Goal: Find specific page/section: Find specific page/section

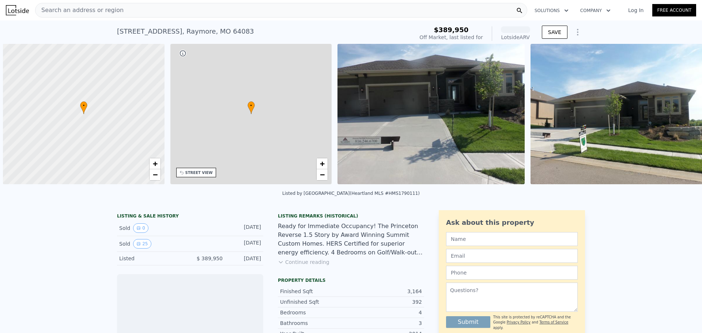
scroll to position [0, 3]
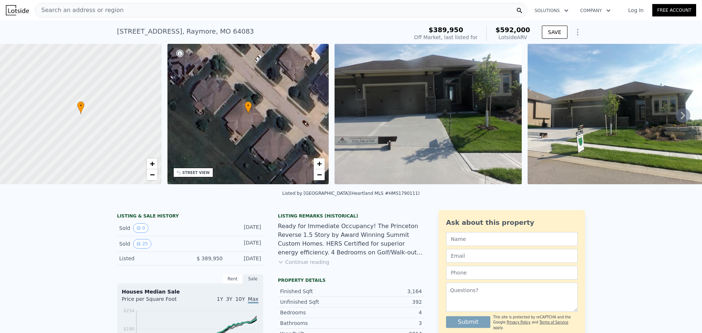
click at [681, 116] on icon at bounding box center [683, 115] width 4 height 7
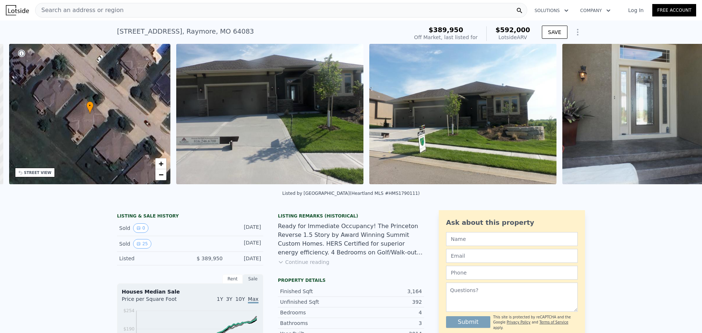
scroll to position [0, 170]
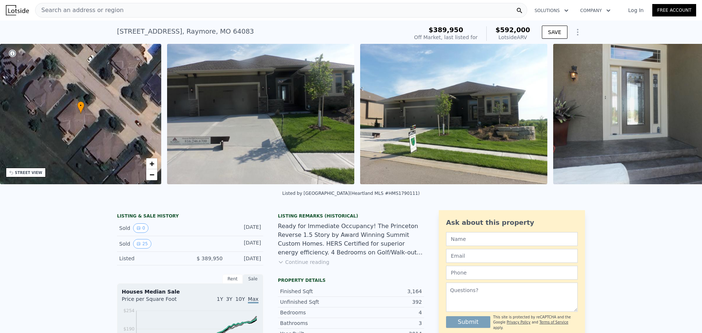
click at [677, 116] on div "• + − • + − STREET VIEW Loading... SATELLITE VIEW" at bounding box center [351, 115] width 702 height 143
click at [681, 116] on icon at bounding box center [683, 115] width 4 height 7
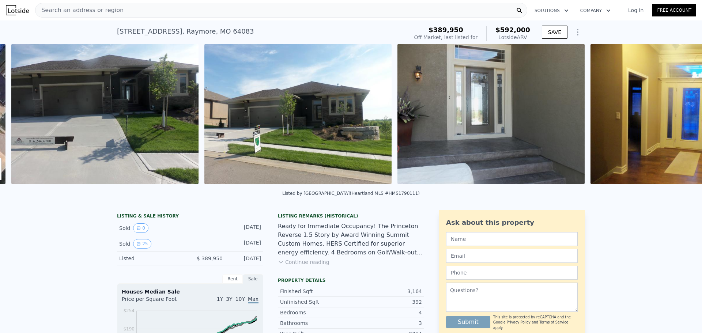
scroll to position [0, 335]
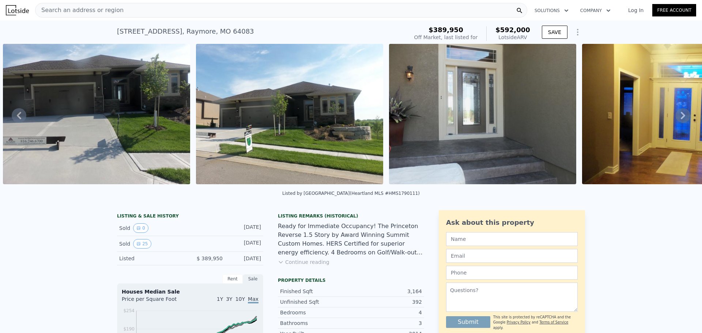
click at [677, 119] on icon at bounding box center [683, 115] width 15 height 15
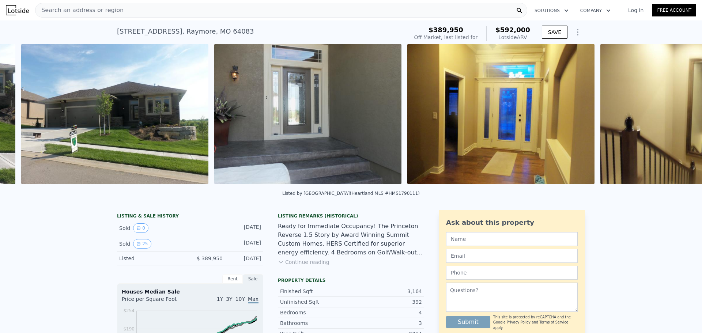
scroll to position [0, 528]
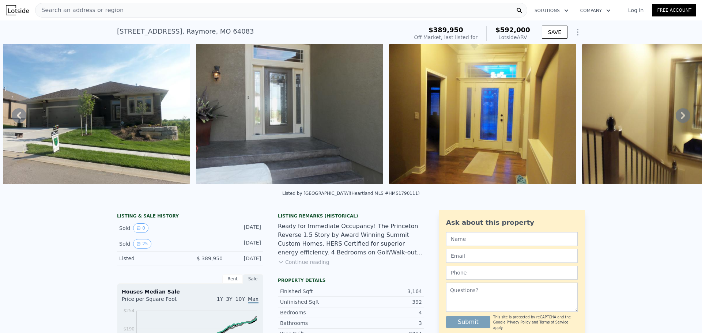
click at [677, 119] on icon at bounding box center [683, 115] width 15 height 15
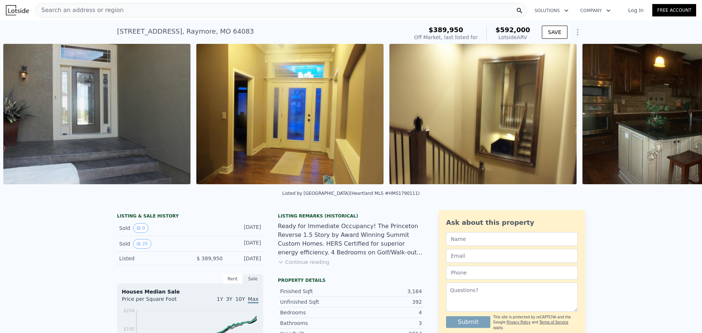
scroll to position [0, 721]
click at [677, 119] on icon at bounding box center [683, 115] width 15 height 15
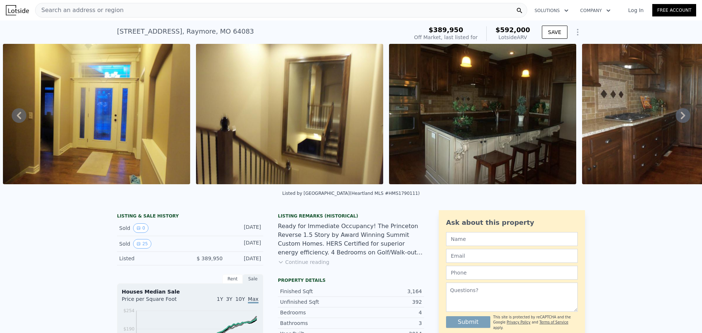
click at [677, 119] on icon at bounding box center [683, 115] width 15 height 15
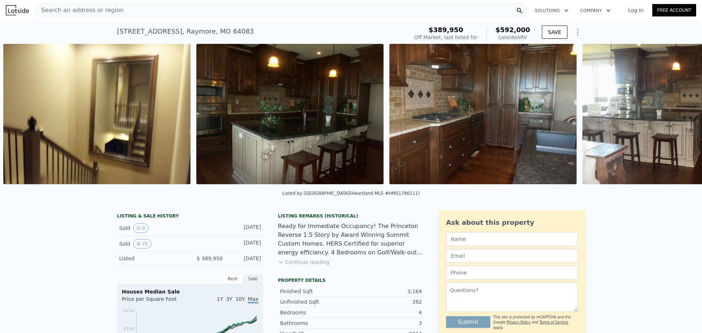
scroll to position [0, 1107]
click at [280, 80] on img at bounding box center [289, 114] width 187 height 140
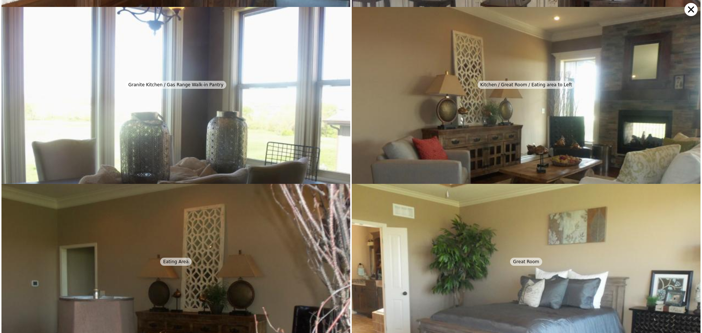
scroll to position [708, 0]
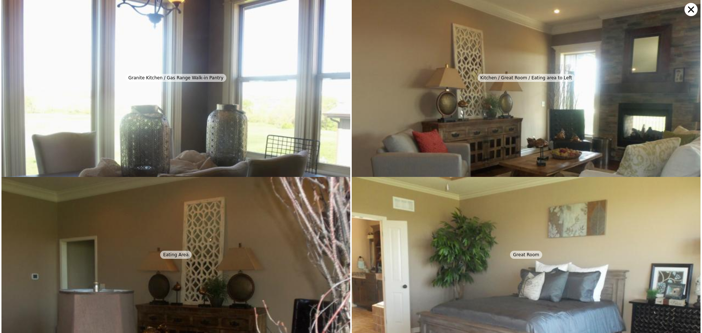
click at [286, 87] on img at bounding box center [175, 131] width 349 height 262
click at [685, 9] on icon at bounding box center [691, 9] width 13 height 13
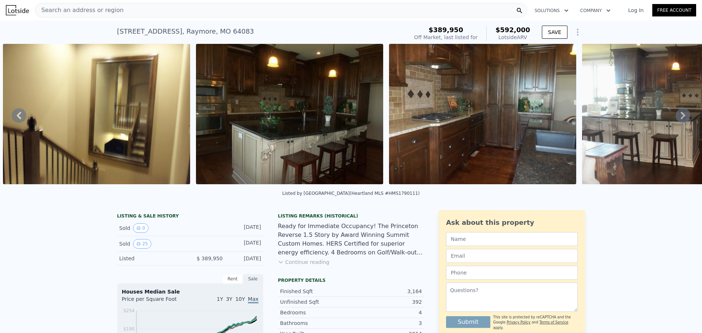
click at [681, 117] on icon at bounding box center [683, 115] width 4 height 7
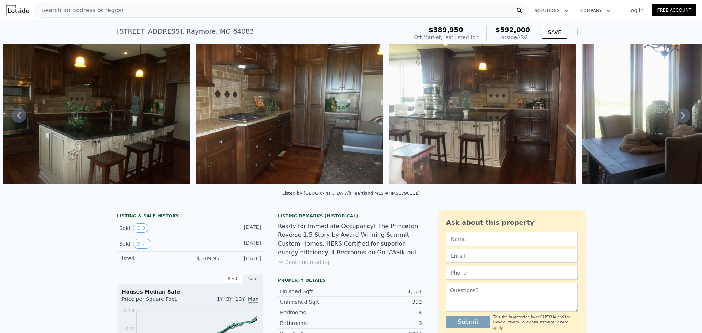
click at [681, 117] on icon at bounding box center [683, 115] width 4 height 7
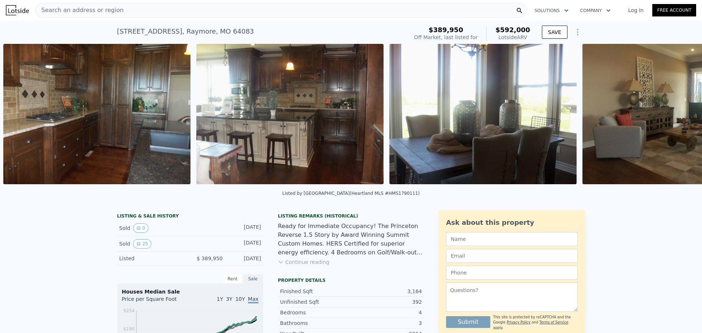
scroll to position [0, 1494]
click at [677, 117] on icon at bounding box center [683, 115] width 15 height 15
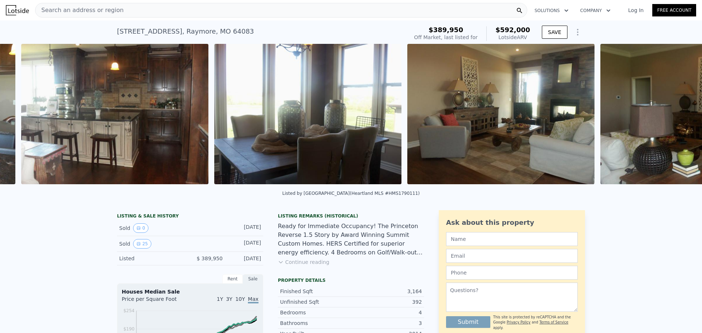
scroll to position [0, 1687]
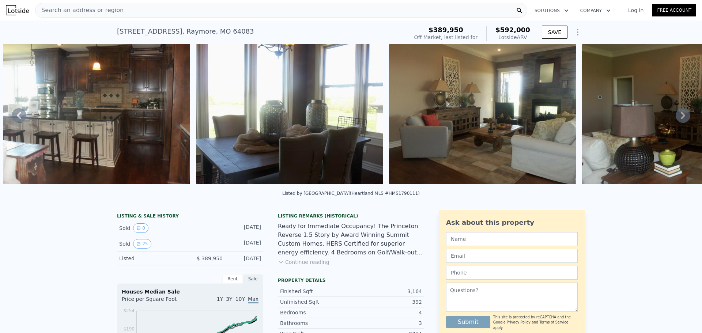
click at [489, 123] on img at bounding box center [482, 114] width 187 height 140
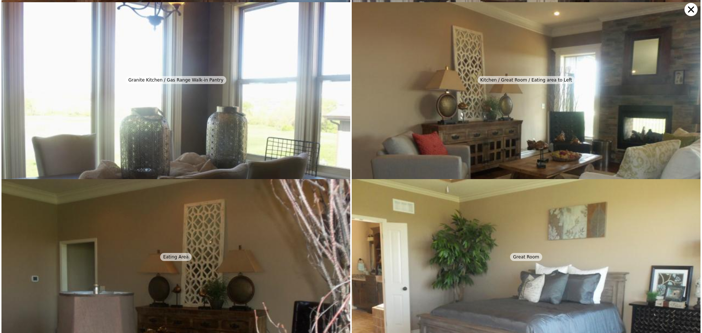
scroll to position [708, 0]
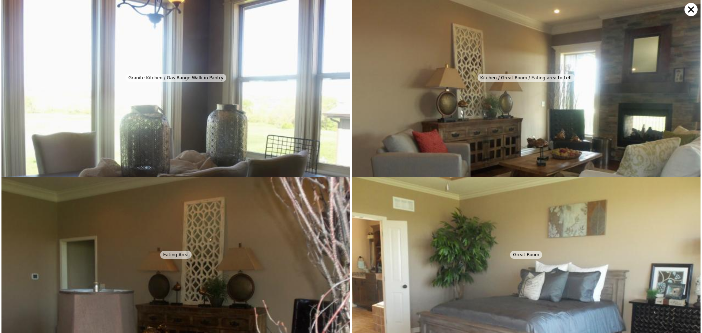
click at [694, 11] on icon at bounding box center [691, 9] width 13 height 13
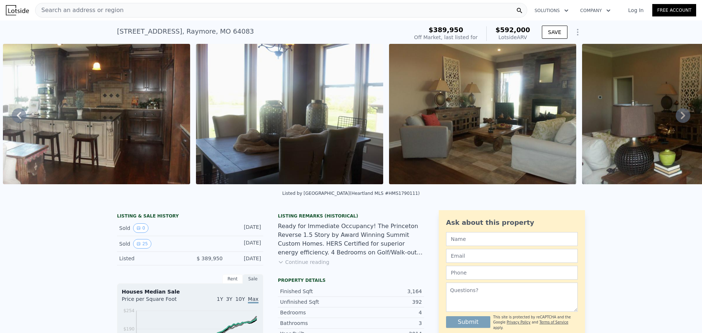
click at [678, 118] on icon at bounding box center [683, 115] width 15 height 15
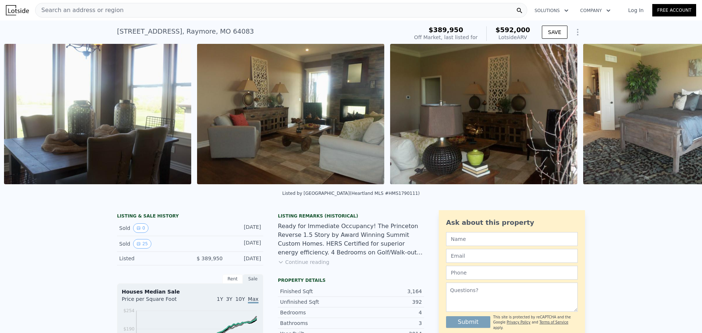
scroll to position [0, 1880]
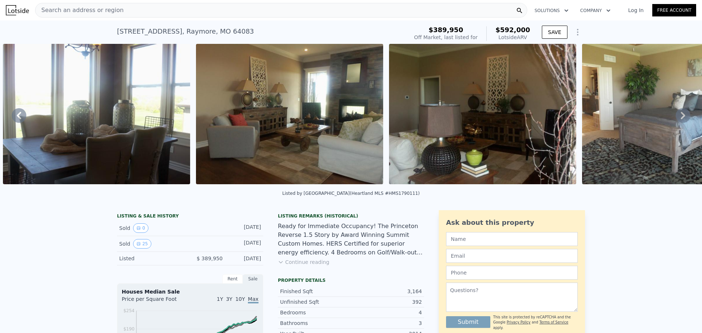
click at [678, 118] on icon at bounding box center [683, 115] width 15 height 15
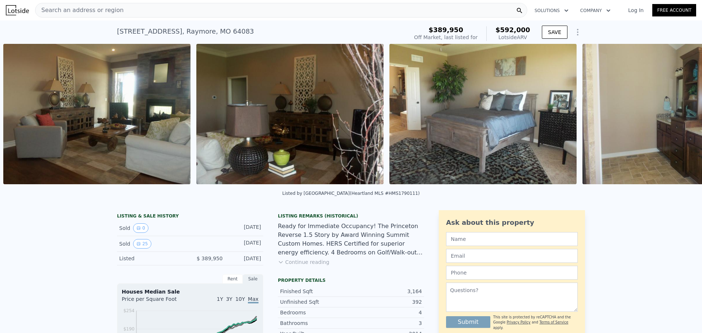
scroll to position [0, 2073]
click at [678, 118] on icon at bounding box center [683, 115] width 15 height 15
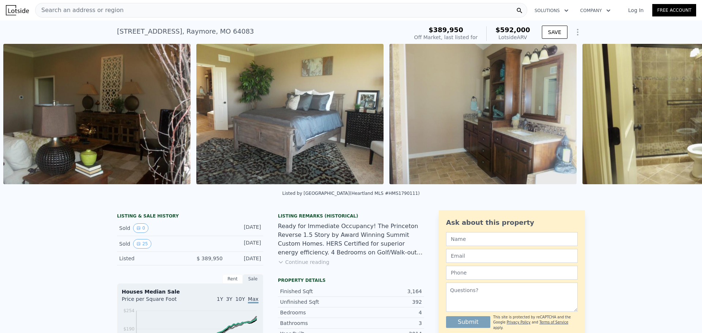
scroll to position [0, 2266]
click at [678, 118] on icon at bounding box center [683, 115] width 15 height 15
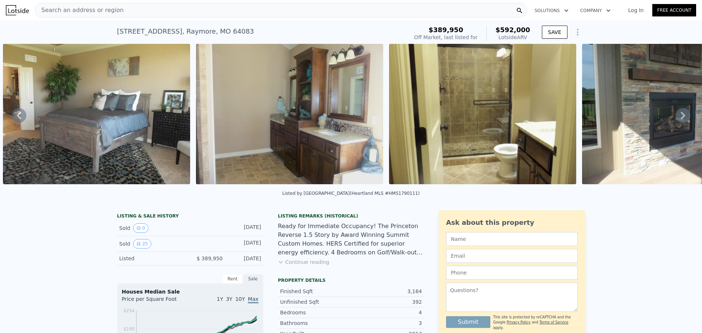
click at [678, 118] on icon at bounding box center [683, 115] width 15 height 15
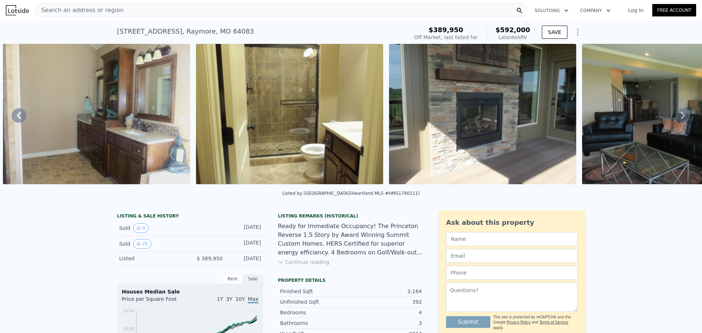
click at [678, 118] on icon at bounding box center [683, 115] width 15 height 15
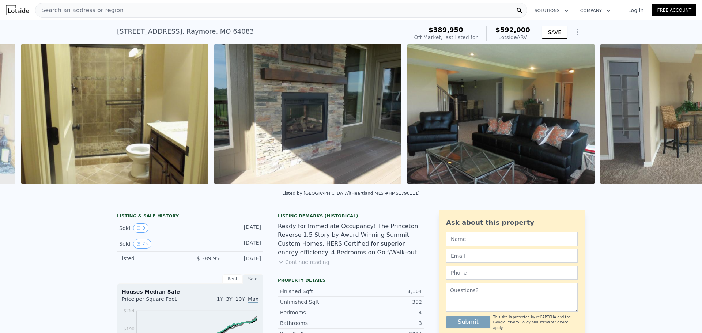
scroll to position [0, 2846]
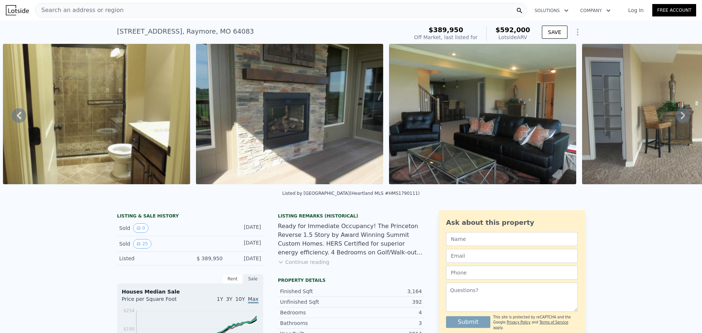
click at [678, 118] on icon at bounding box center [683, 115] width 15 height 15
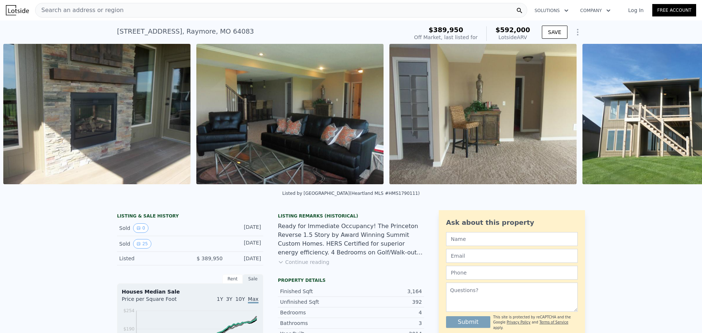
scroll to position [0, 3039]
click at [678, 118] on icon at bounding box center [683, 115] width 15 height 15
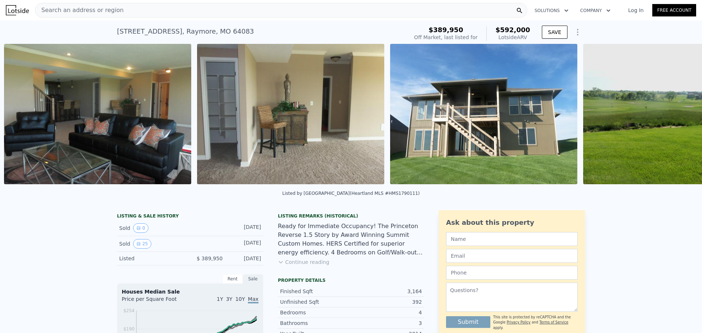
scroll to position [0, 3232]
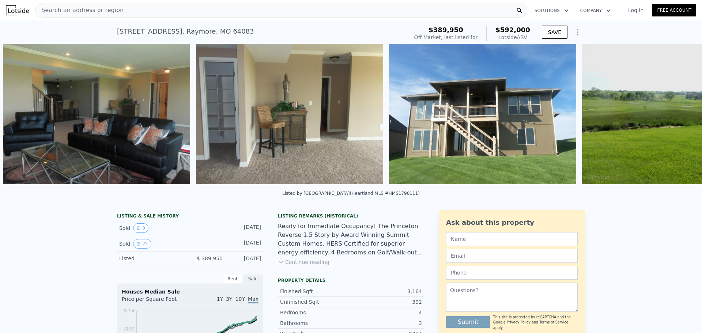
click at [678, 118] on img at bounding box center [675, 114] width 187 height 140
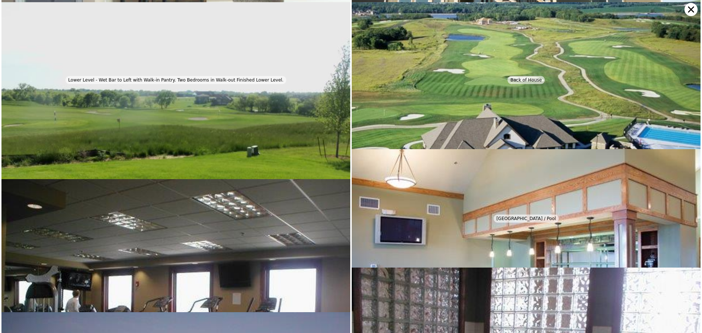
scroll to position [1594, 0]
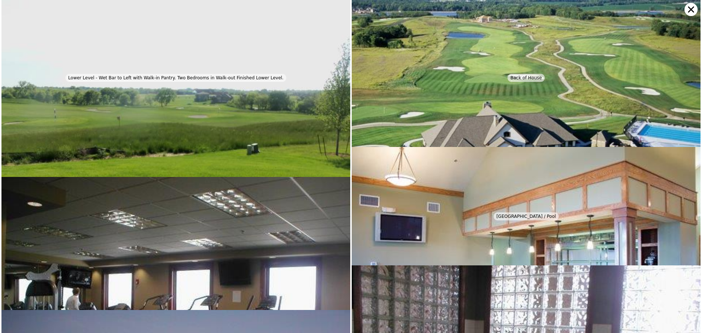
click at [695, 11] on icon at bounding box center [691, 9] width 13 height 13
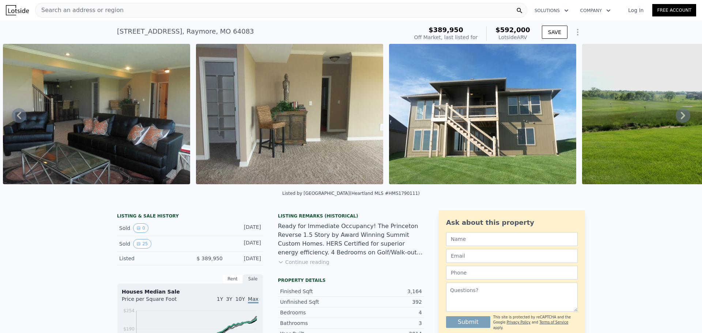
click at [150, 12] on div "Search an address or region" at bounding box center [281, 10] width 492 height 15
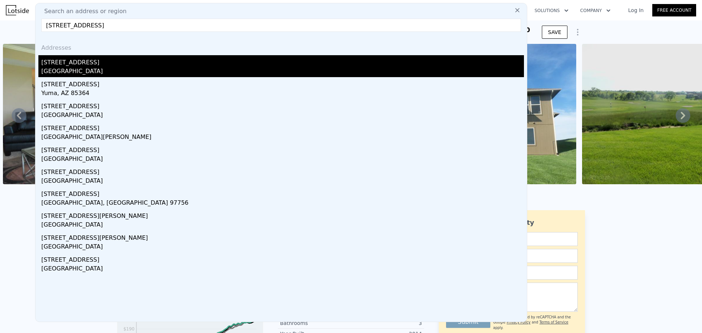
type input "[STREET_ADDRESS]"
click at [112, 63] on div "[STREET_ADDRESS]" at bounding box center [282, 61] width 483 height 12
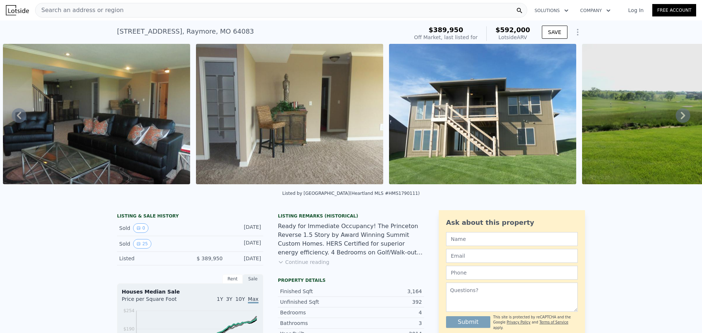
scroll to position [0, 3181]
